Goal: Information Seeking & Learning: Learn about a topic

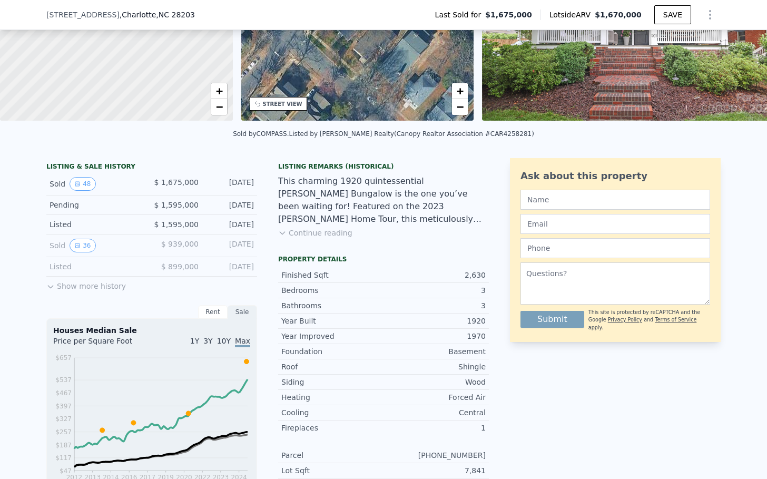
scroll to position [155, 0]
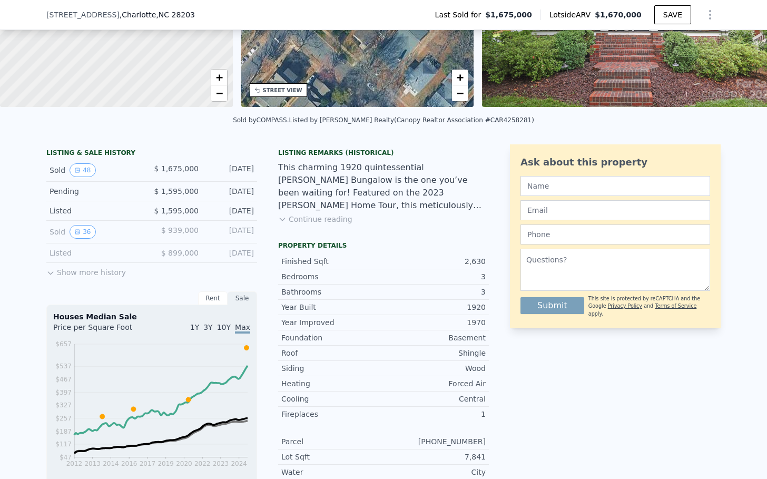
click at [87, 277] on button "Show more history" at bounding box center [86, 270] width 80 height 15
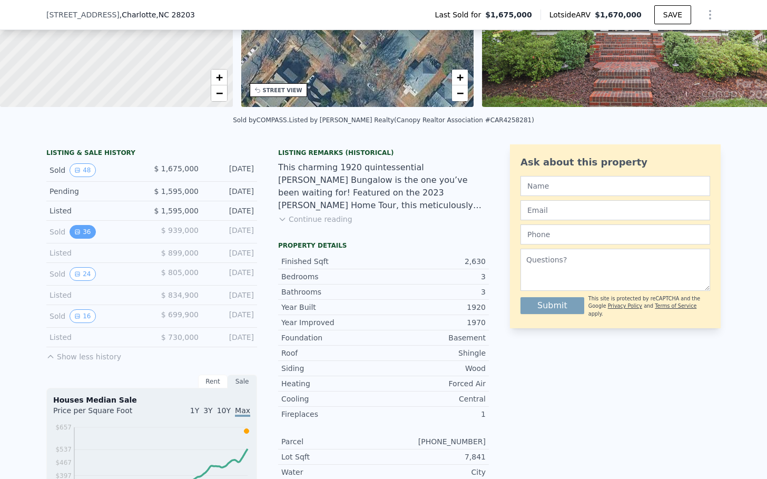
click at [77, 239] on button "36" at bounding box center [82, 232] width 26 height 14
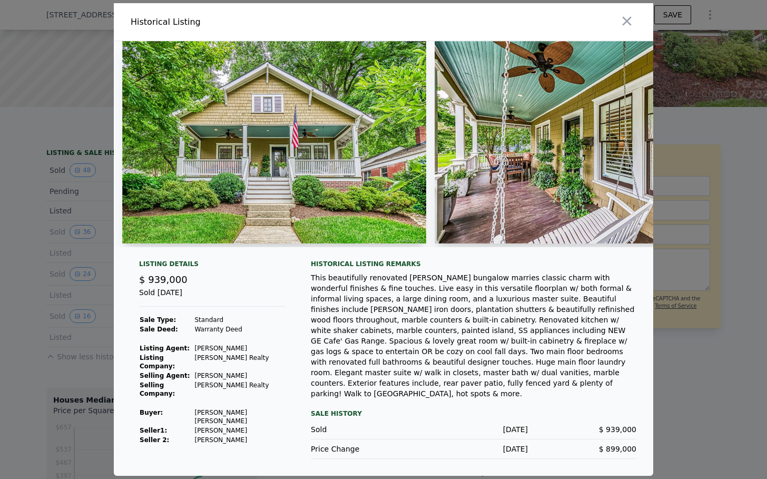
click at [315, 172] on img at bounding box center [274, 142] width 304 height 202
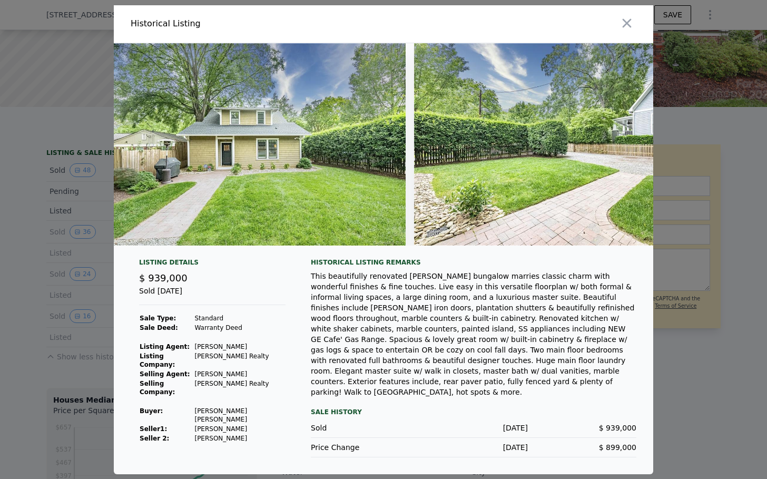
scroll to position [0, 10312]
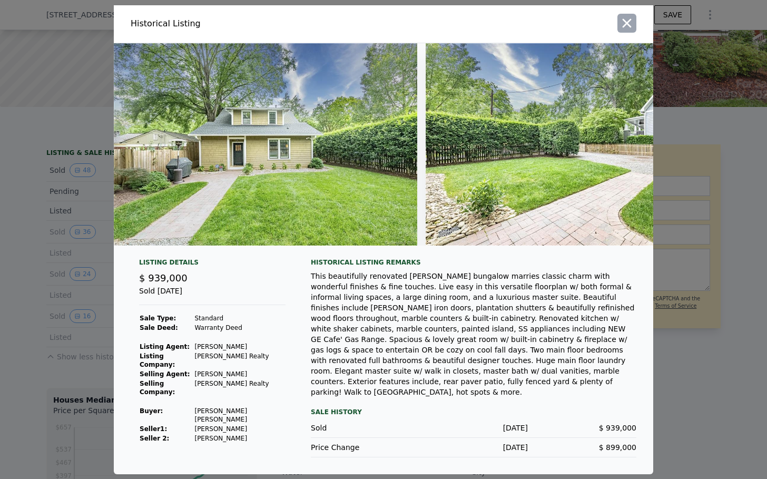
click at [624, 31] on icon "button" at bounding box center [626, 23] width 15 height 15
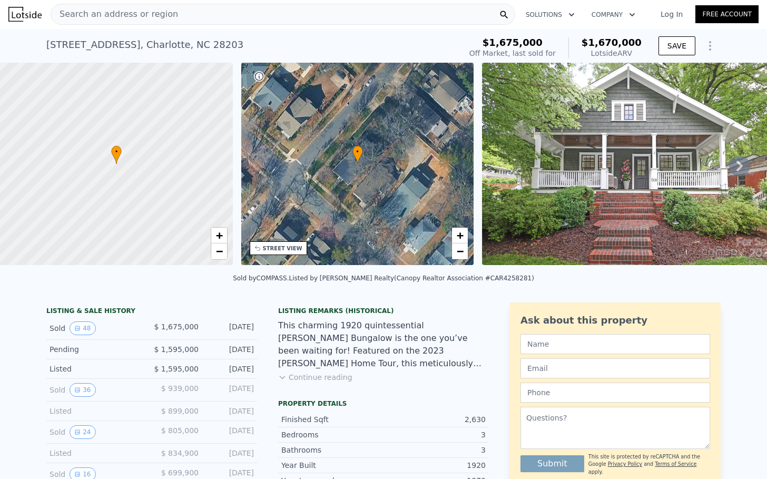
scroll to position [0, 0]
click at [353, 23] on div "Search an address or region" at bounding box center [283, 14] width 464 height 21
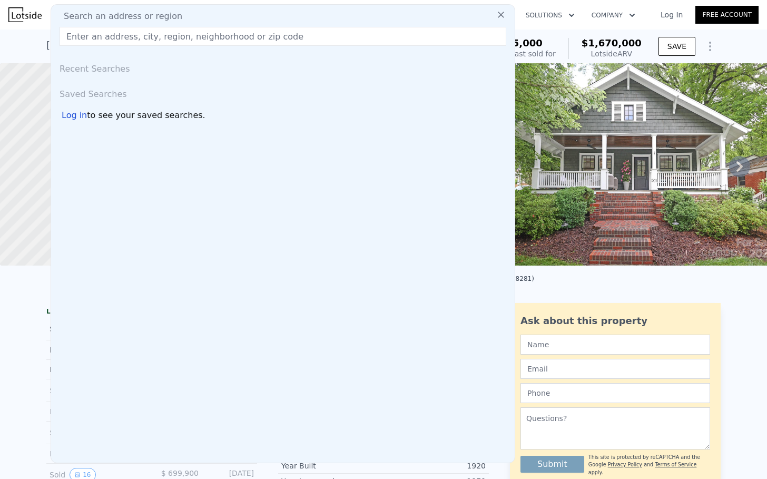
click at [350, 18] on div "Search an address or region" at bounding box center [282, 16] width 455 height 13
click at [329, 32] on input "text" at bounding box center [282, 36] width 446 height 19
paste input "[STREET_ADDRESS][PERSON_NAME]"
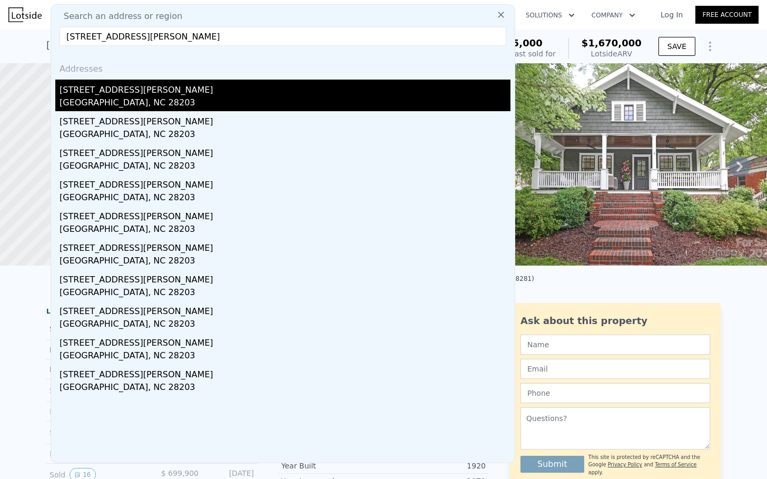
type input "[STREET_ADDRESS][PERSON_NAME]"
click at [147, 92] on div "[STREET_ADDRESS][PERSON_NAME]" at bounding box center [284, 88] width 451 height 17
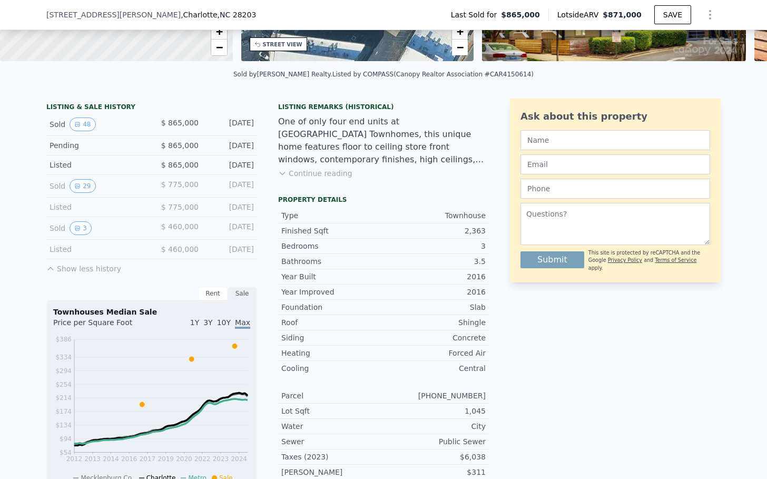
scroll to position [207, 0]
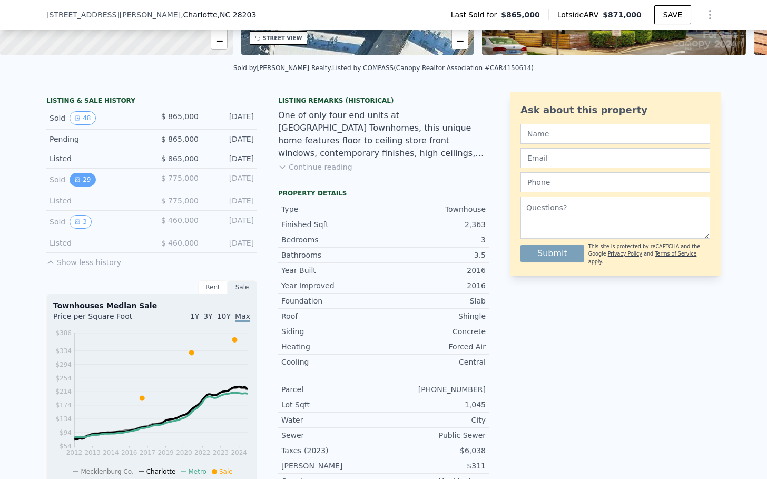
click at [80, 186] on button "29" at bounding box center [82, 180] width 26 height 14
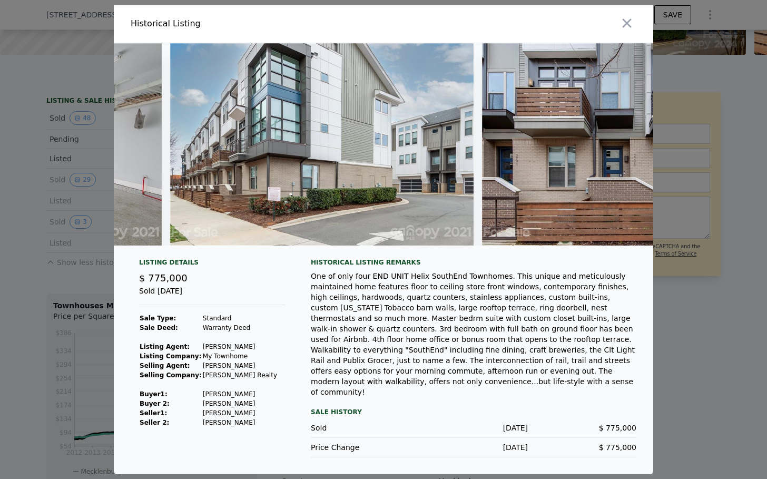
scroll to position [0, 7777]
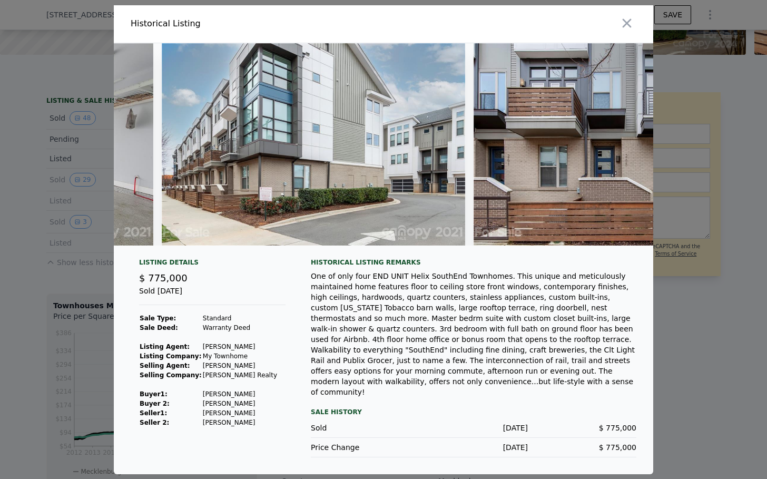
click at [624, 25] on icon "button" at bounding box center [626, 23] width 15 height 15
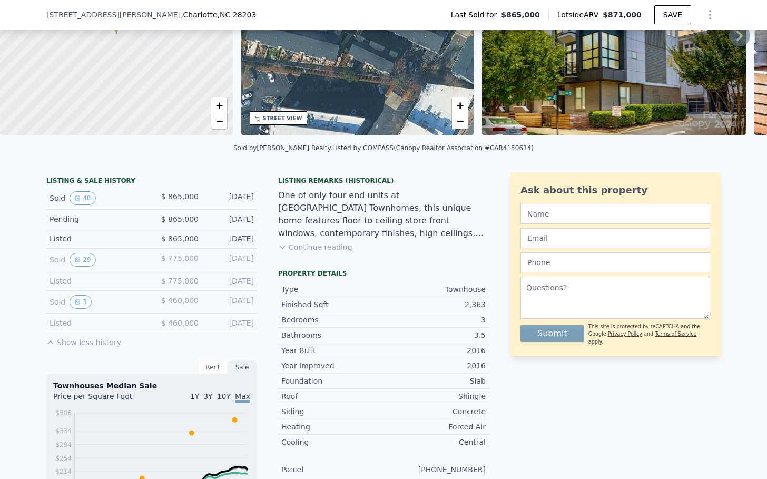
scroll to position [0, 0]
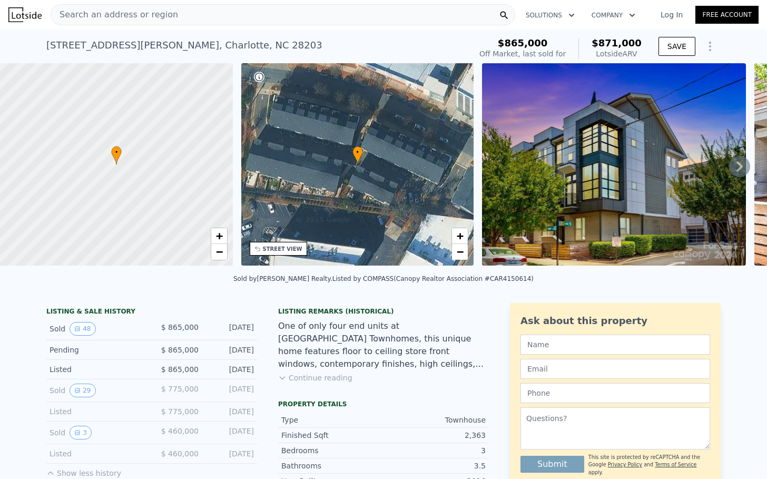
click at [142, 20] on span "Search an address or region" at bounding box center [114, 14] width 127 height 13
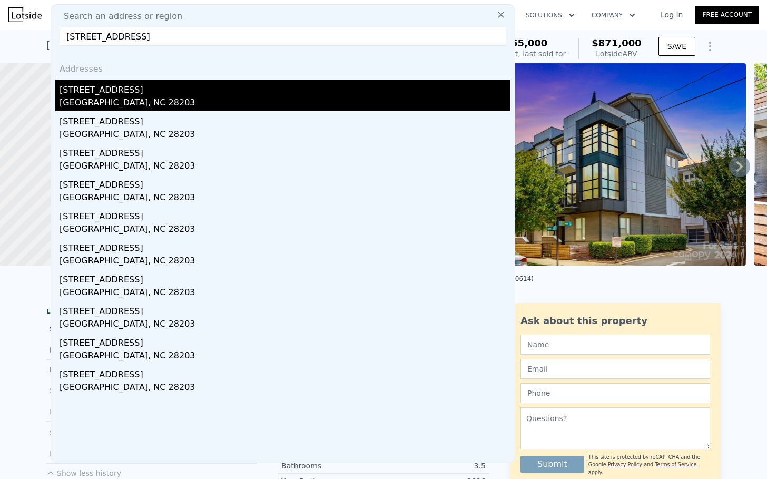
type input "[STREET_ADDRESS]"
click at [136, 91] on div "[STREET_ADDRESS]" at bounding box center [284, 88] width 451 height 17
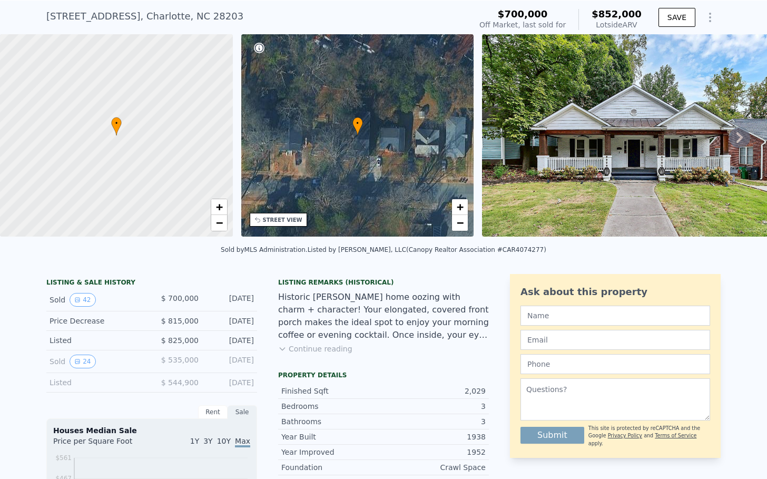
scroll to position [49, 0]
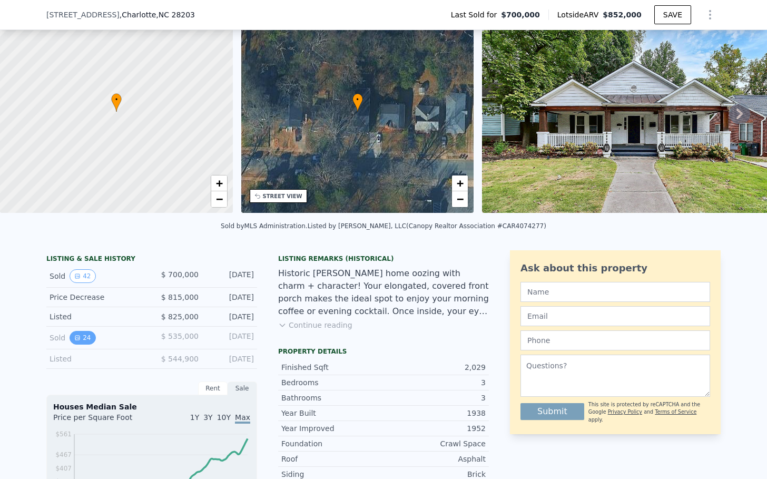
click at [78, 341] on button "24" at bounding box center [82, 338] width 26 height 14
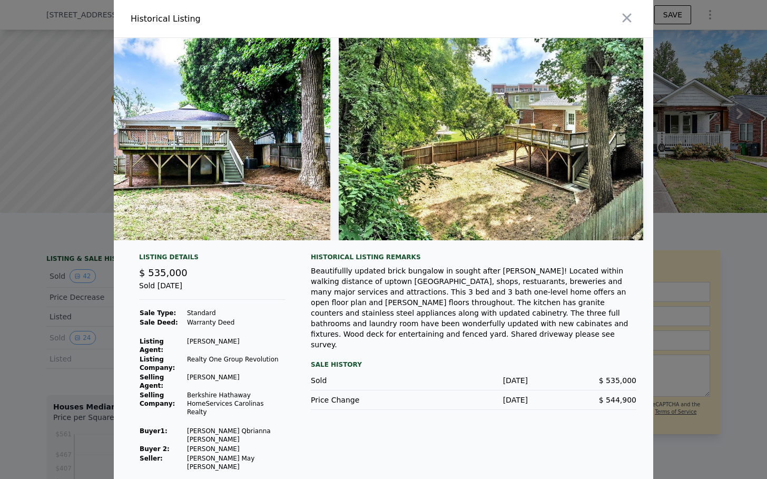
scroll to position [0, 6976]
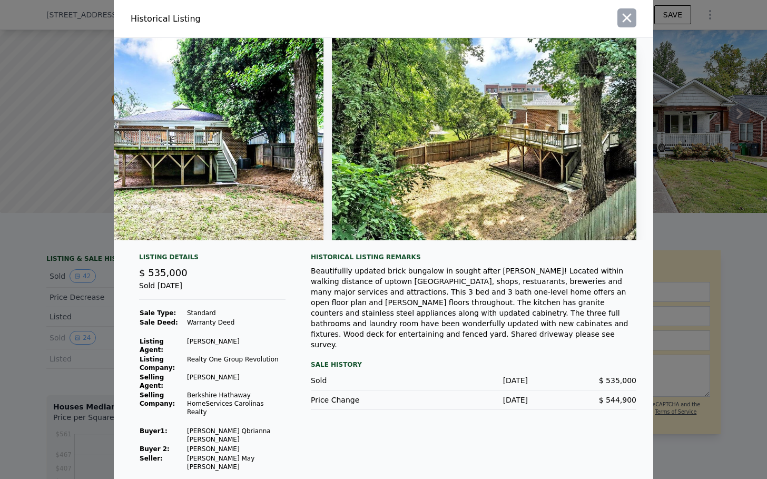
click at [631, 22] on icon "button" at bounding box center [626, 18] width 15 height 15
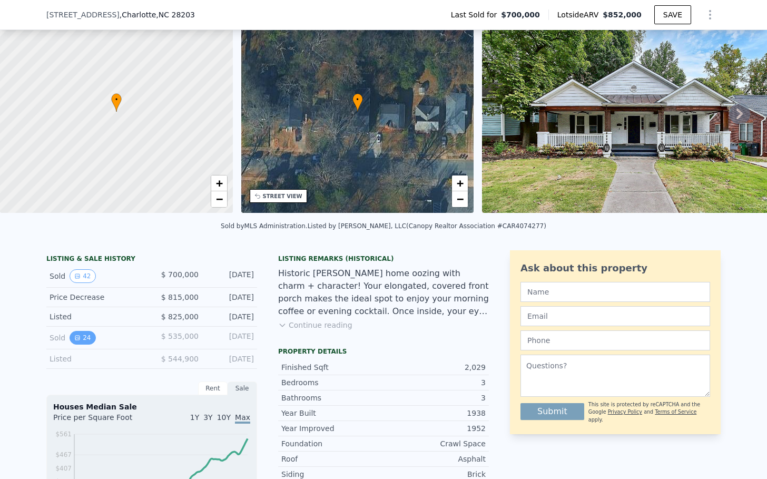
click at [74, 341] on icon "View historical data" at bounding box center [77, 337] width 6 height 6
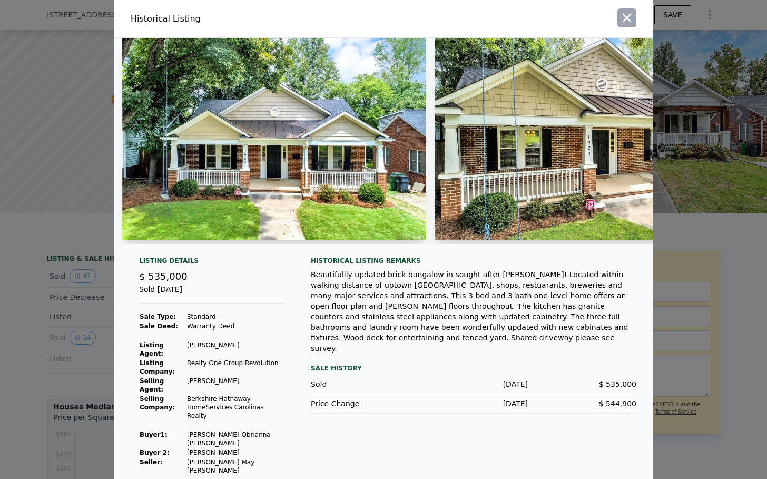
click at [629, 23] on icon "button" at bounding box center [626, 18] width 9 height 9
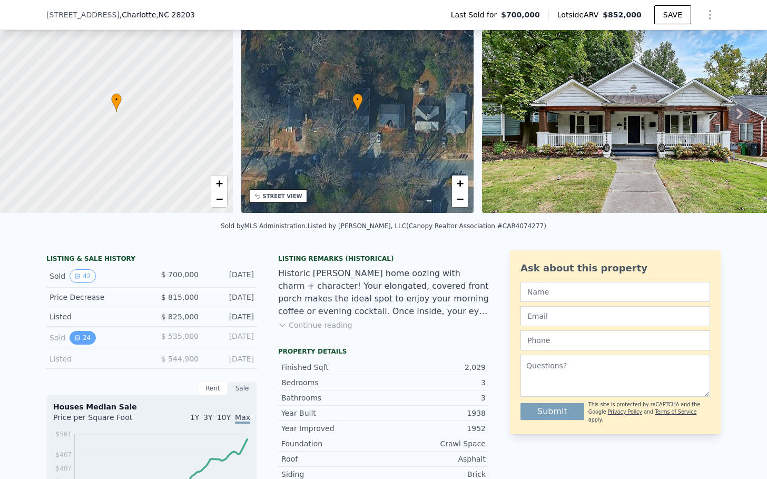
click at [77, 344] on button "24" at bounding box center [82, 338] width 26 height 14
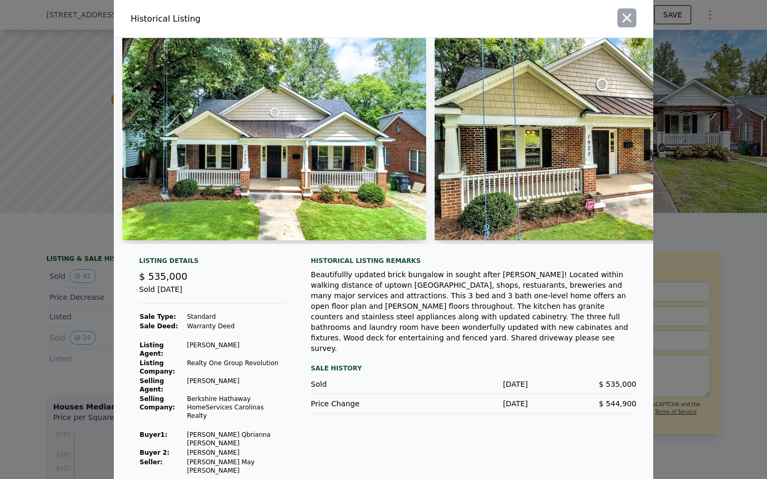
click at [625, 21] on icon "button" at bounding box center [626, 18] width 15 height 15
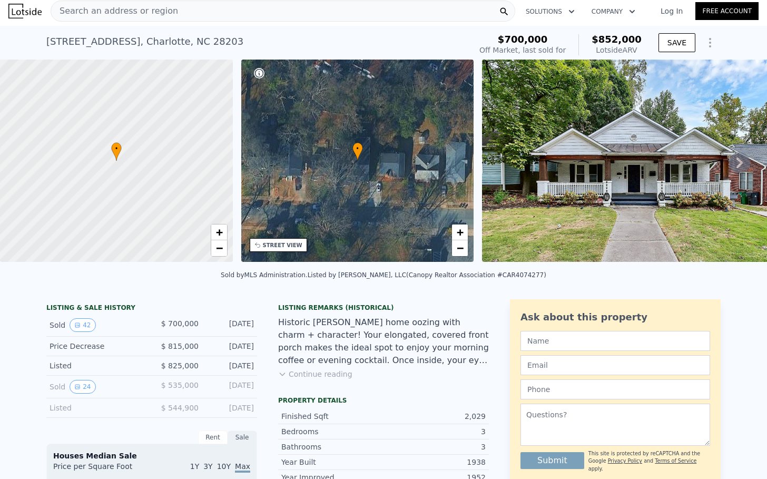
scroll to position [0, 0]
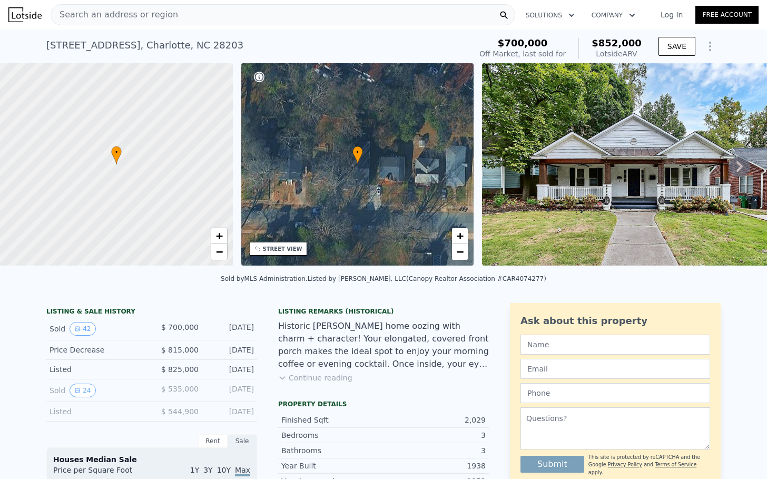
click at [168, 18] on div "Search an address or region" at bounding box center [283, 14] width 464 height 21
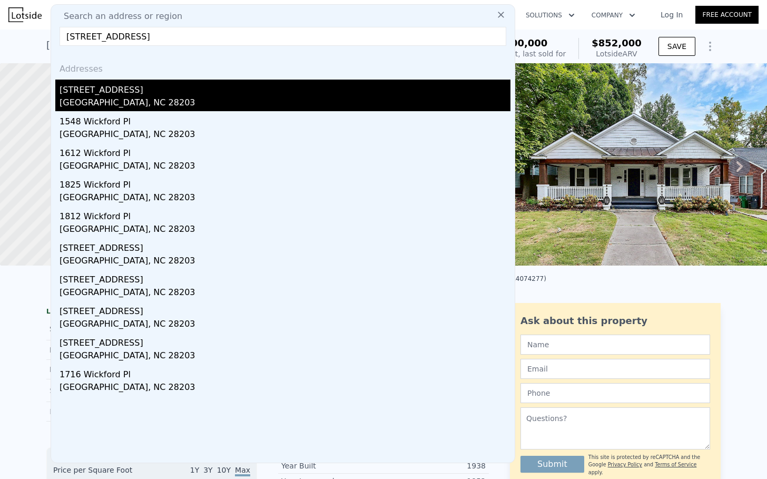
type input "[STREET_ADDRESS]"
click at [127, 94] on div "[STREET_ADDRESS]" at bounding box center [284, 88] width 451 height 17
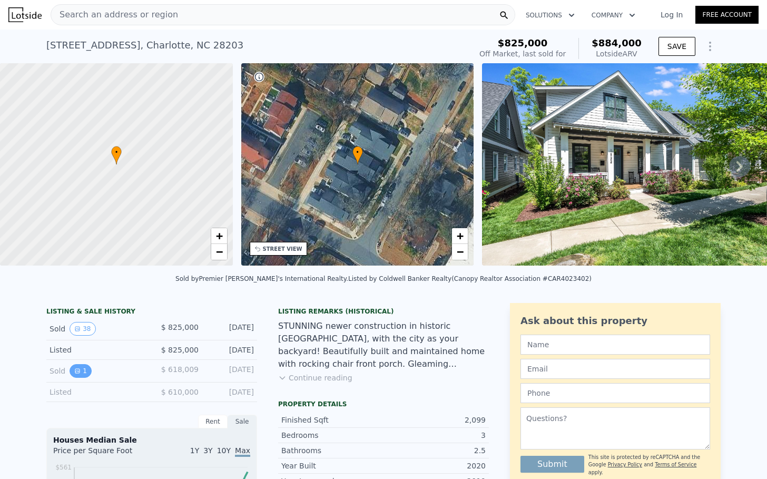
click at [71, 378] on button "1" at bounding box center [80, 371] width 22 height 14
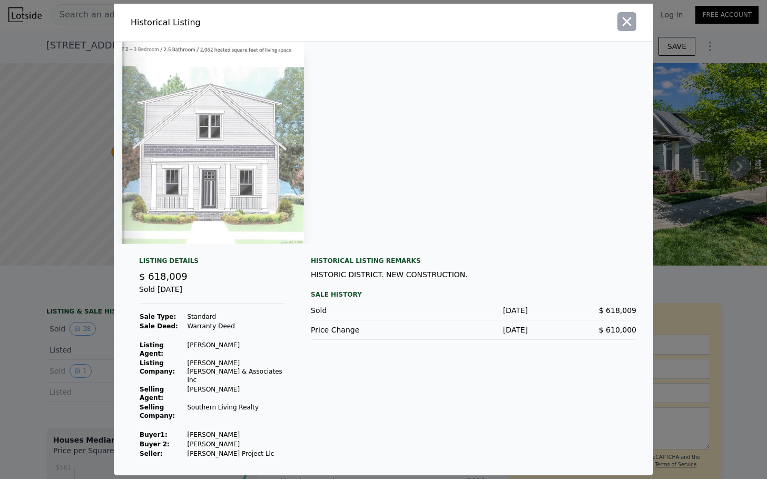
click at [627, 29] on icon "button" at bounding box center [626, 21] width 15 height 15
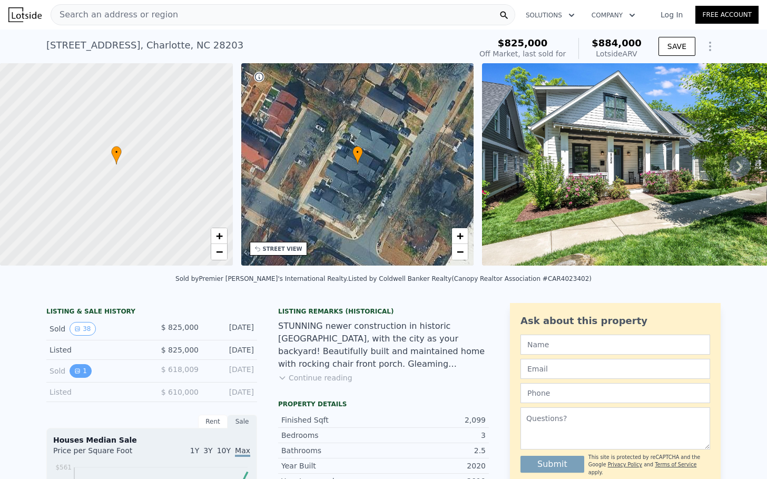
click at [73, 378] on button "1" at bounding box center [80, 371] width 22 height 14
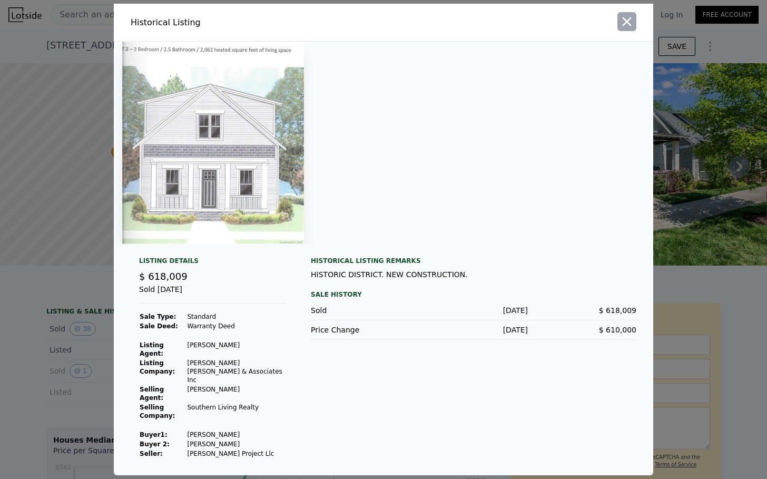
click at [629, 29] on icon "button" at bounding box center [626, 21] width 15 height 15
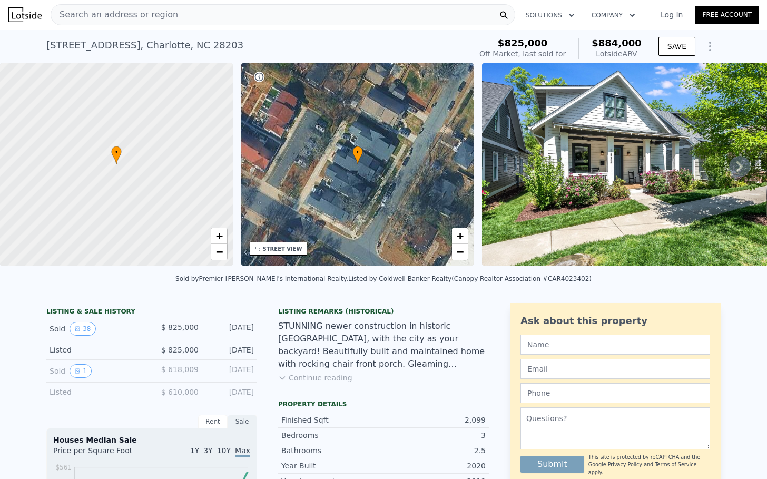
click at [159, 23] on div "Search an address or region" at bounding box center [114, 15] width 127 height 20
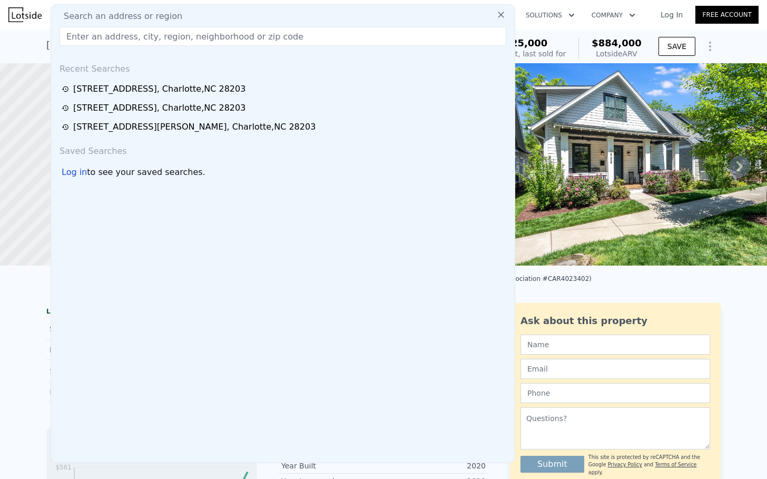
click at [160, 18] on span "Search an address or region" at bounding box center [118, 16] width 127 height 13
click at [158, 31] on input "text" at bounding box center [282, 36] width 446 height 19
paste input "[STREET_ADDRESS]"
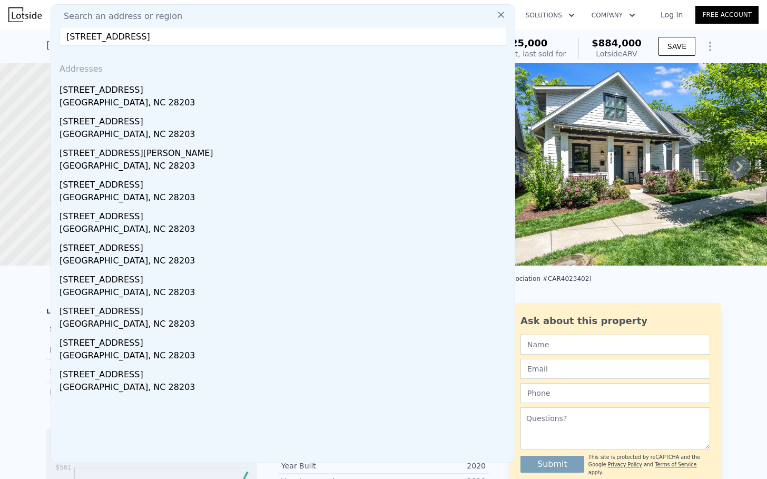
type input "[STREET_ADDRESS]"
click at [126, 91] on div "[STREET_ADDRESS]" at bounding box center [284, 88] width 451 height 17
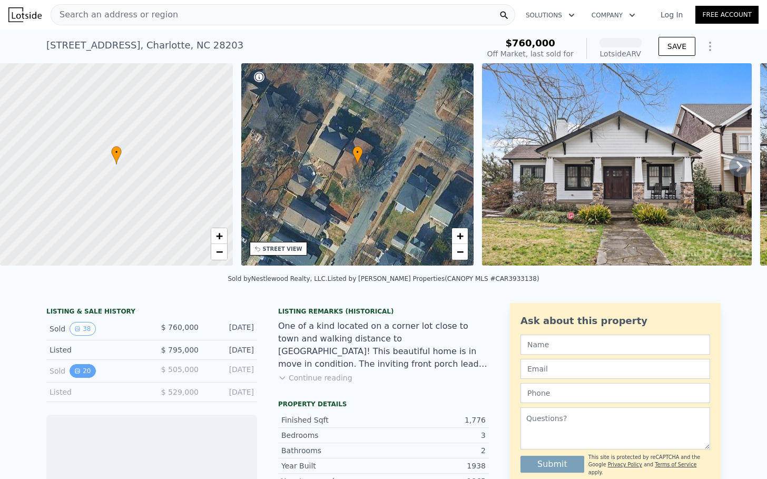
click at [82, 376] on button "20" at bounding box center [82, 371] width 26 height 14
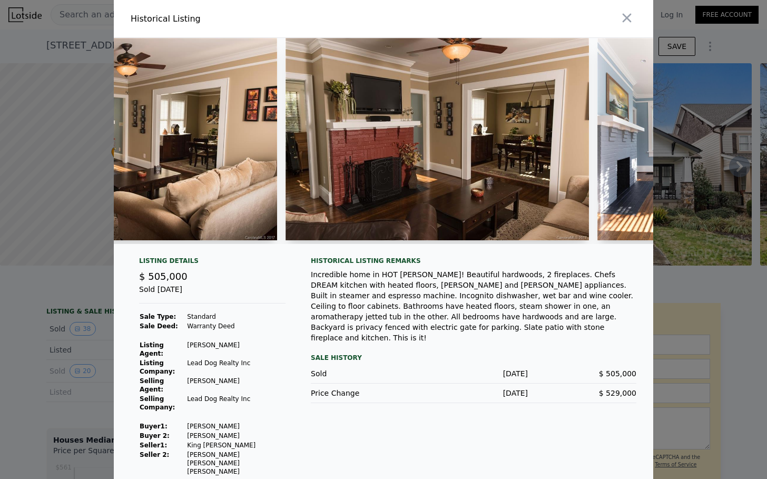
scroll to position [0, 856]
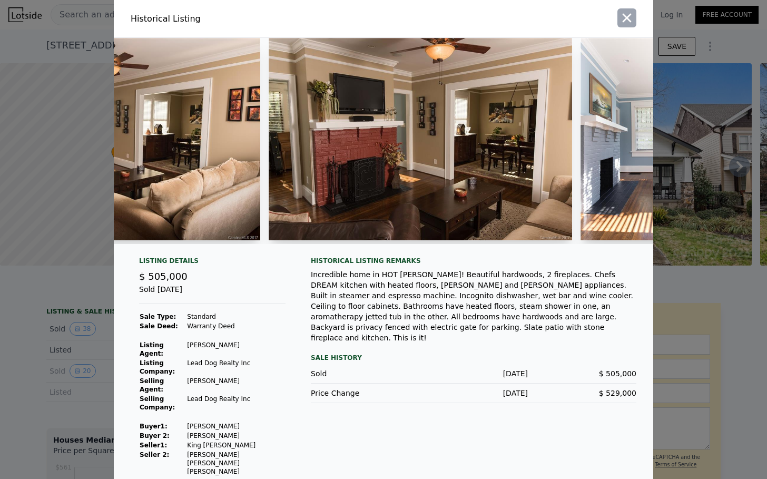
click at [632, 25] on icon "button" at bounding box center [626, 18] width 15 height 15
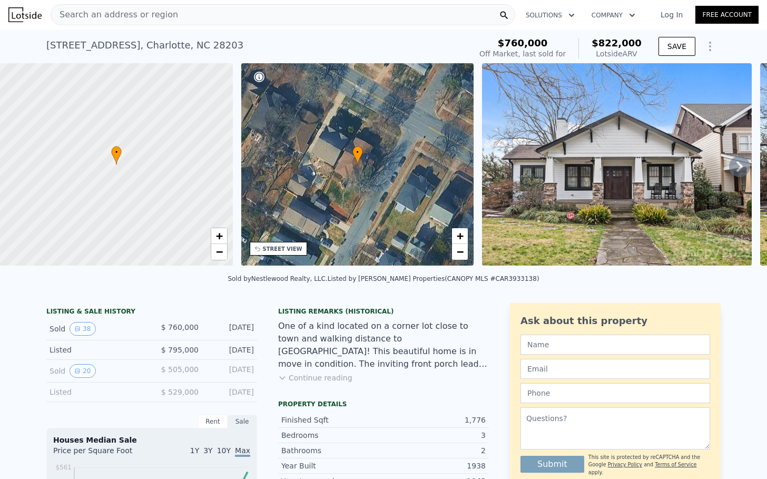
click at [219, 16] on div "Search an address or region" at bounding box center [283, 14] width 464 height 21
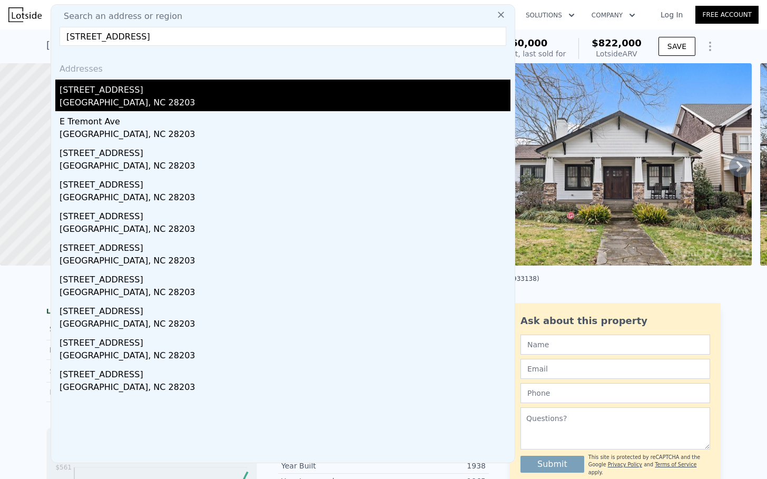
type input "[STREET_ADDRESS]"
click at [95, 87] on div "[STREET_ADDRESS]" at bounding box center [284, 88] width 451 height 17
type input "5"
type input "4.5"
type input "2189"
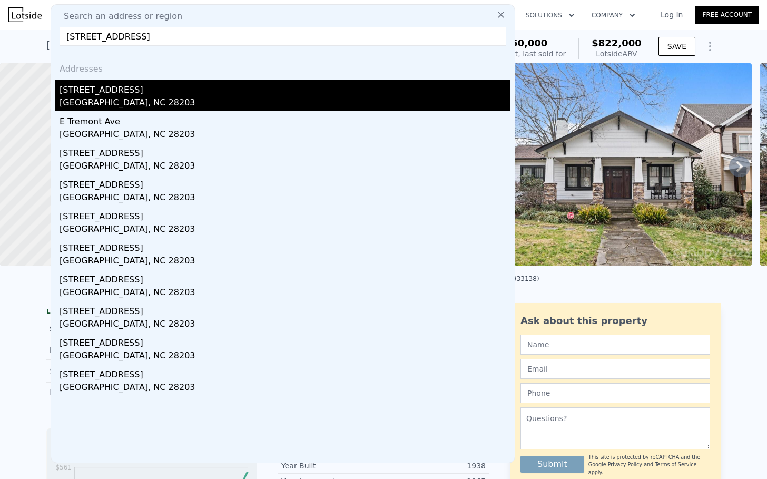
type input "3274"
type input "6534"
type input "10454"
type input "$ 1,670,000"
type input "8"
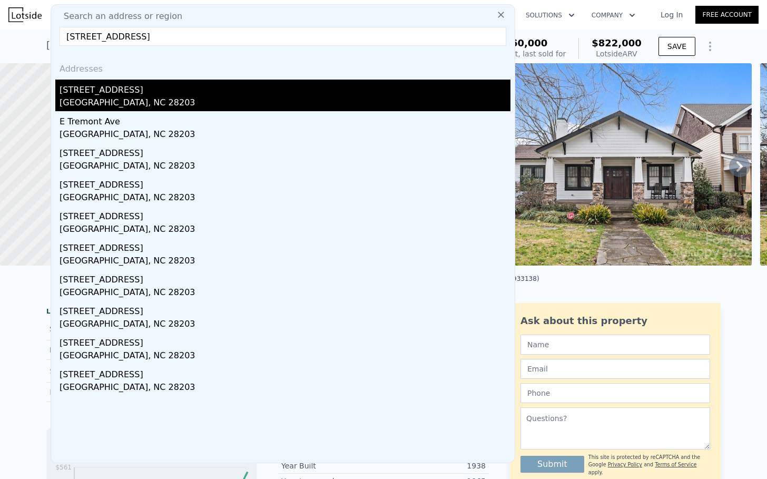
type input "-$ 254,436"
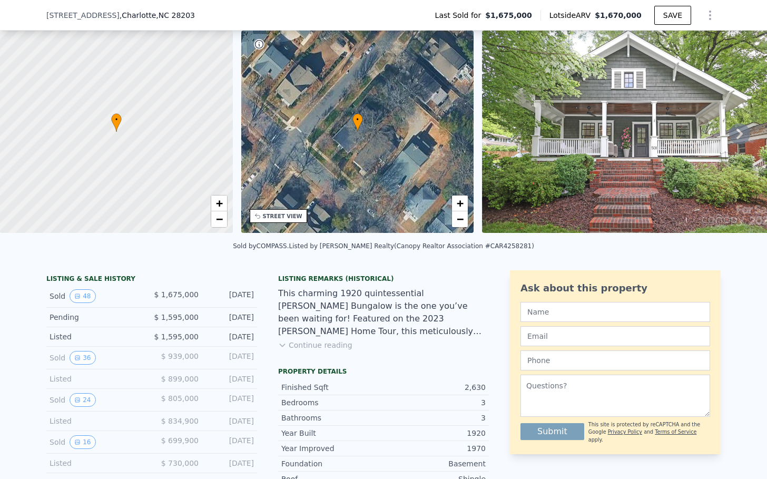
scroll to position [49, 0]
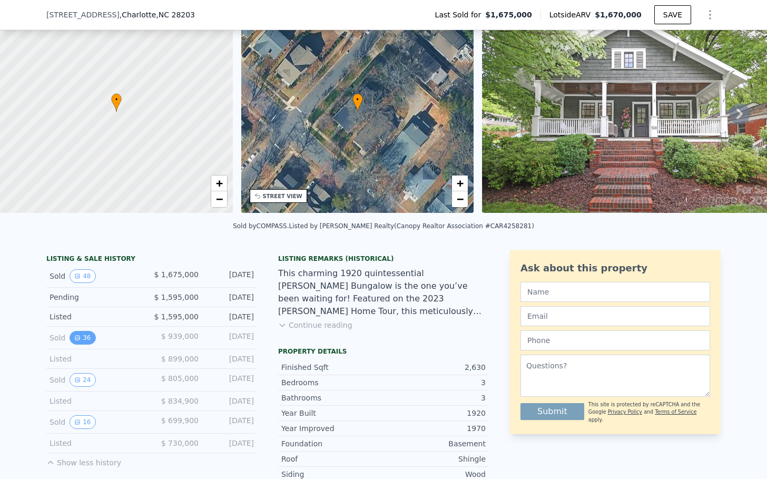
click at [82, 343] on button "36" at bounding box center [82, 338] width 26 height 14
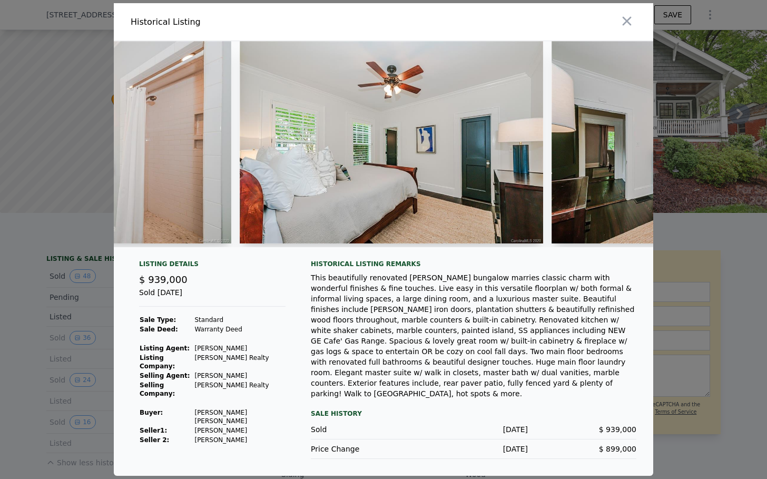
scroll to position [0, 3782]
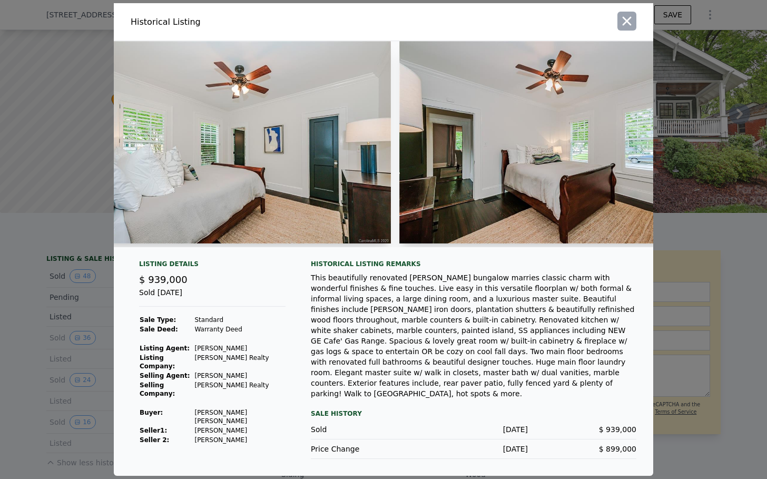
click at [622, 22] on icon "button" at bounding box center [626, 21] width 15 height 15
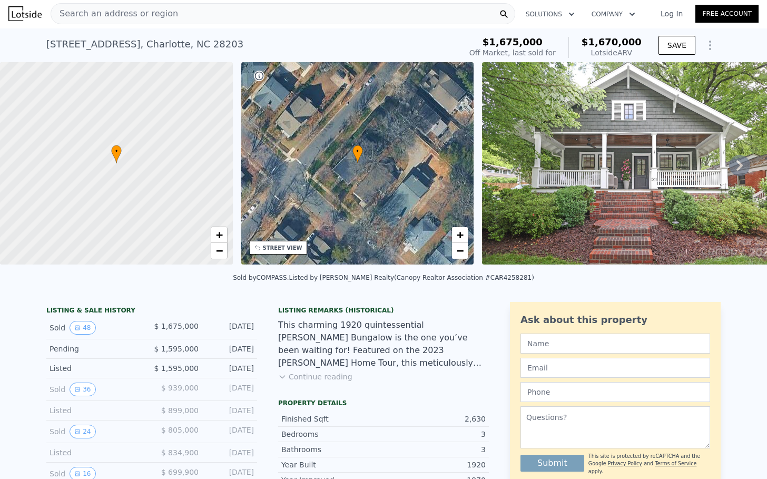
scroll to position [0, 0]
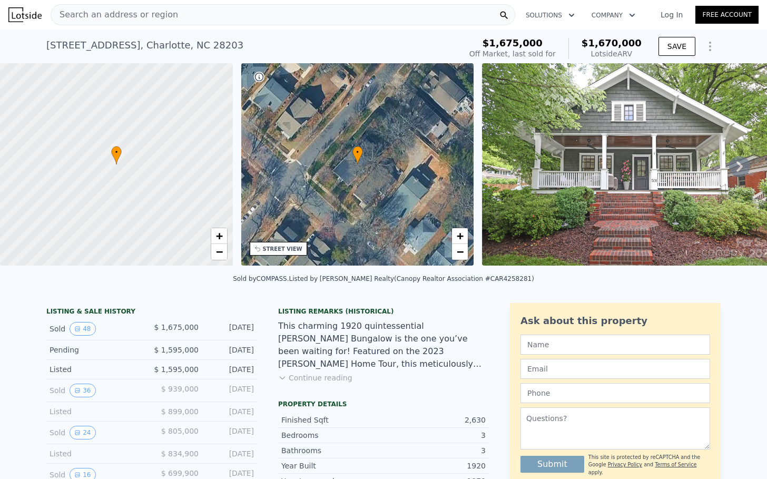
click at [162, 18] on span "Search an address or region" at bounding box center [114, 14] width 127 height 13
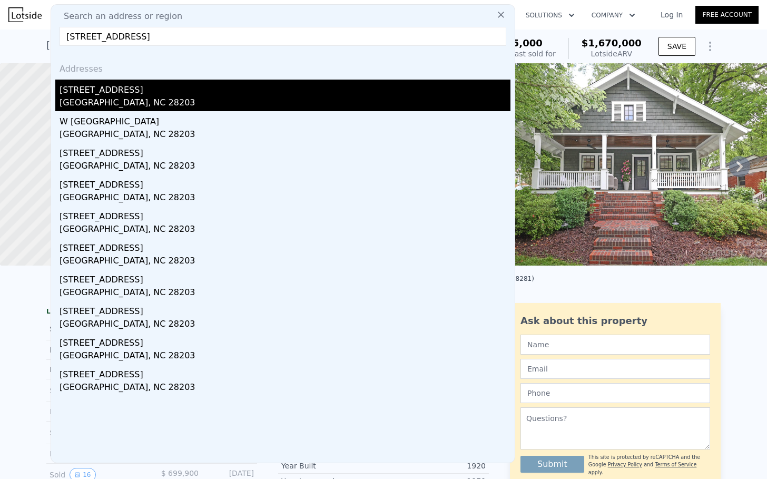
type input "[STREET_ADDRESS]"
click at [135, 96] on div "[STREET_ADDRESS]" at bounding box center [284, 88] width 451 height 17
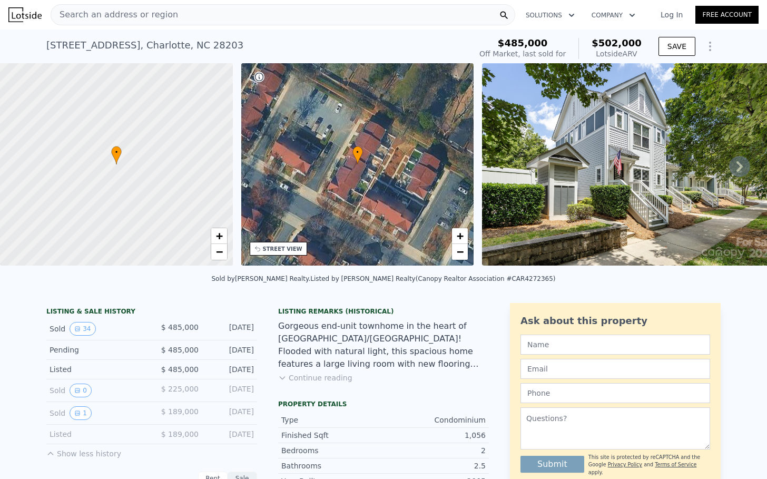
click at [126, 15] on span "Search an address or region" at bounding box center [114, 14] width 127 height 13
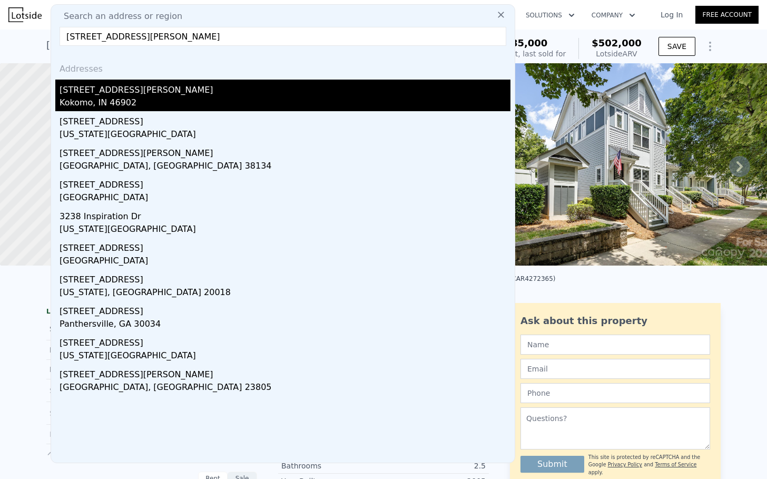
type input "[STREET_ADDRESS][PERSON_NAME]"
click at [95, 89] on div "[STREET_ADDRESS][PERSON_NAME]" at bounding box center [284, 88] width 451 height 17
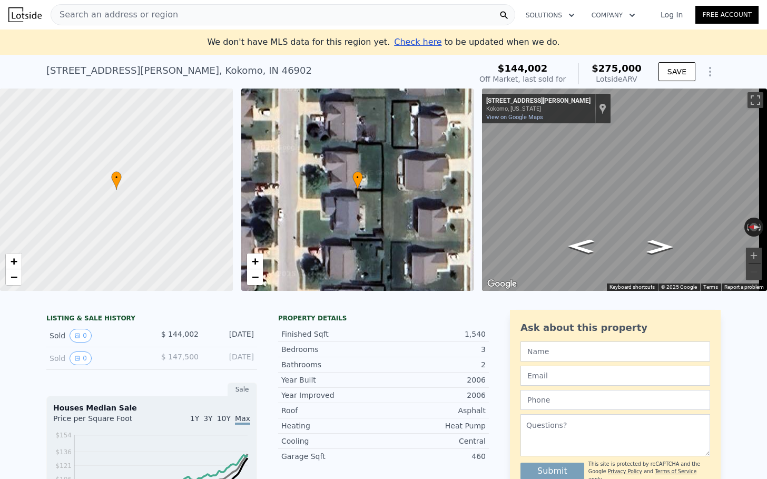
click at [205, 9] on div "Search an address or region" at bounding box center [283, 14] width 464 height 21
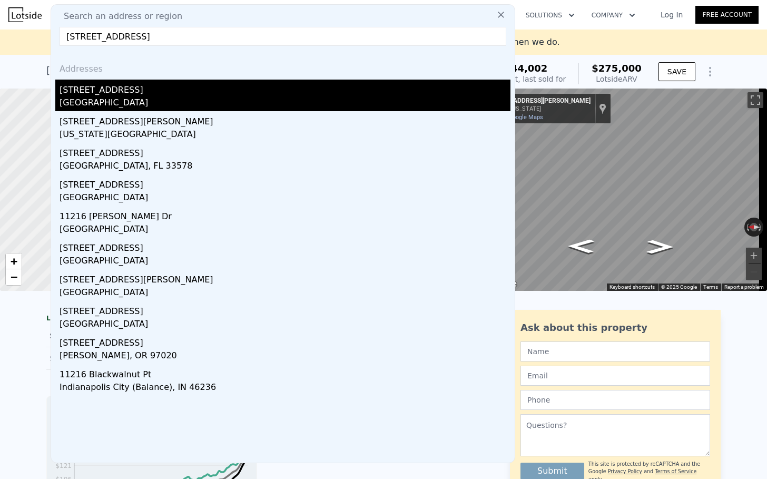
type input "[STREET_ADDRESS]"
click at [111, 94] on div "[STREET_ADDRESS]" at bounding box center [284, 88] width 451 height 17
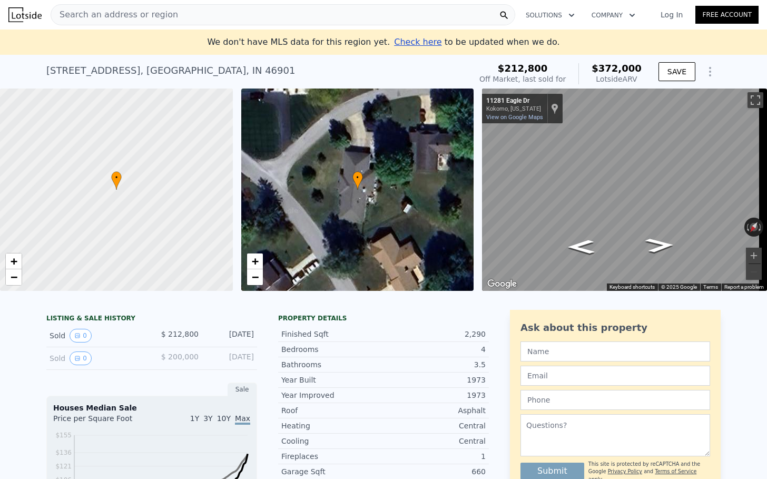
click at [176, 13] on div "Search an address or region" at bounding box center [283, 14] width 464 height 21
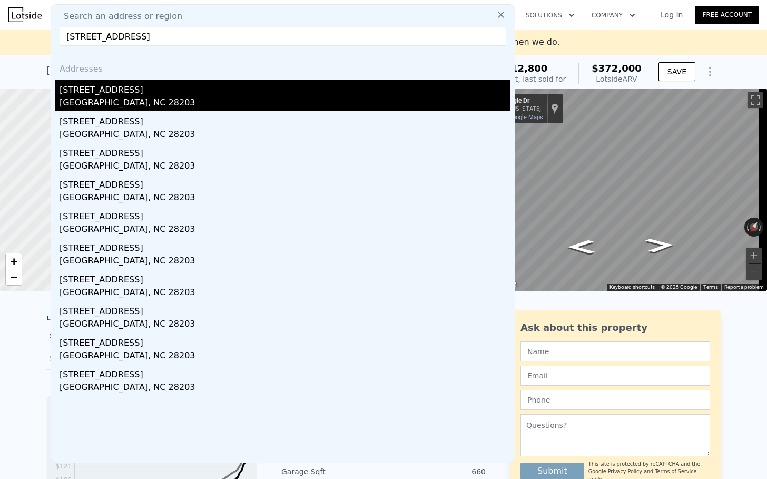
type input "[STREET_ADDRESS]"
click at [122, 81] on div "[STREET_ADDRESS]" at bounding box center [284, 88] width 451 height 17
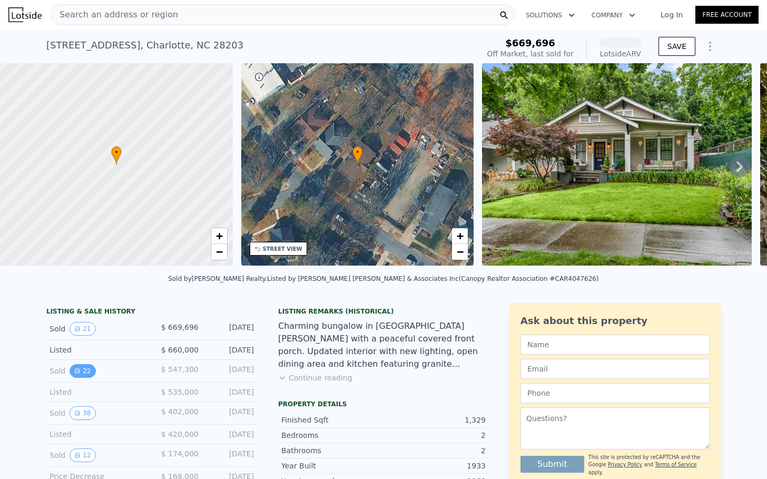
click at [84, 378] on button "22" at bounding box center [82, 371] width 26 height 14
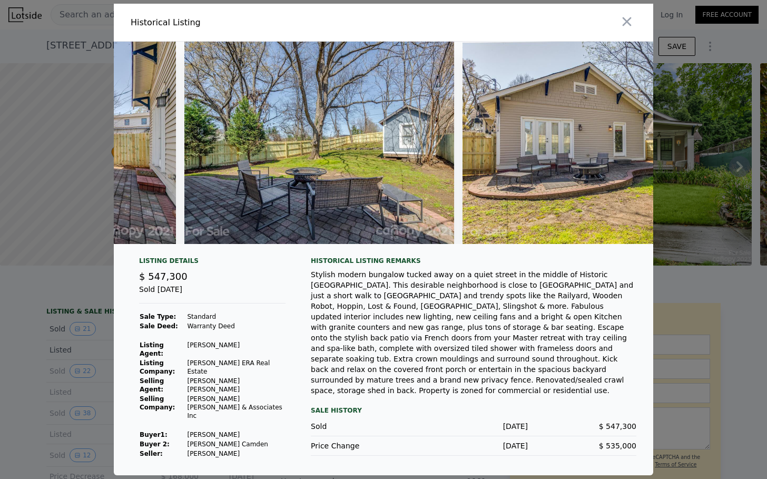
scroll to position [0, 5594]
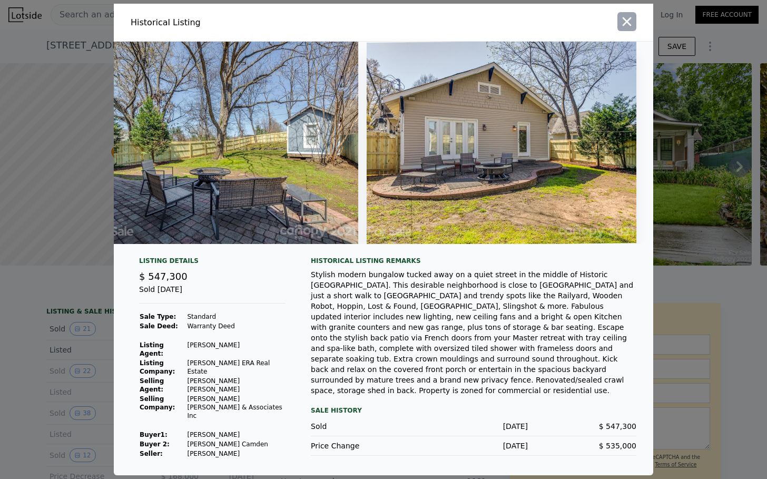
click at [624, 29] on icon "button" at bounding box center [626, 21] width 15 height 15
